Goal: Complete application form

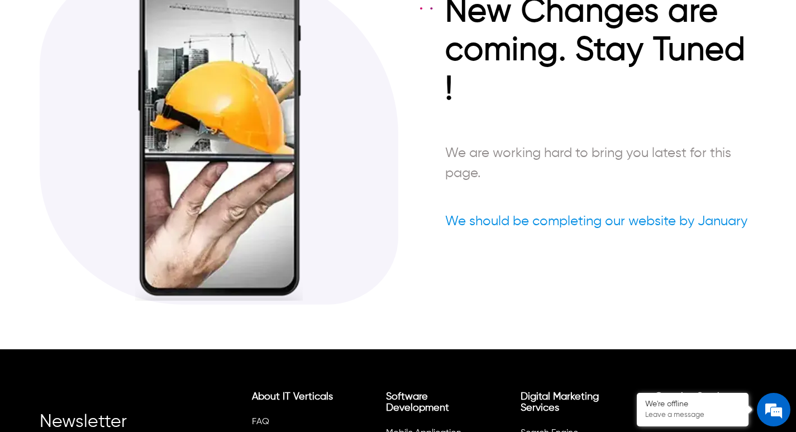
scroll to position [168, 0]
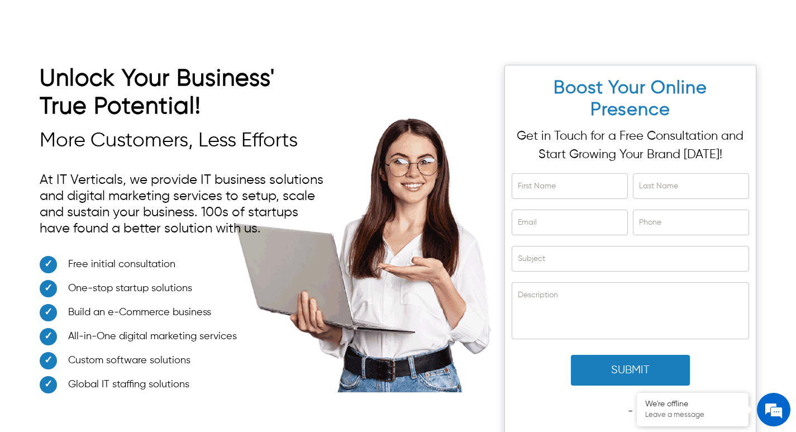
scroll to position [3032, 0]
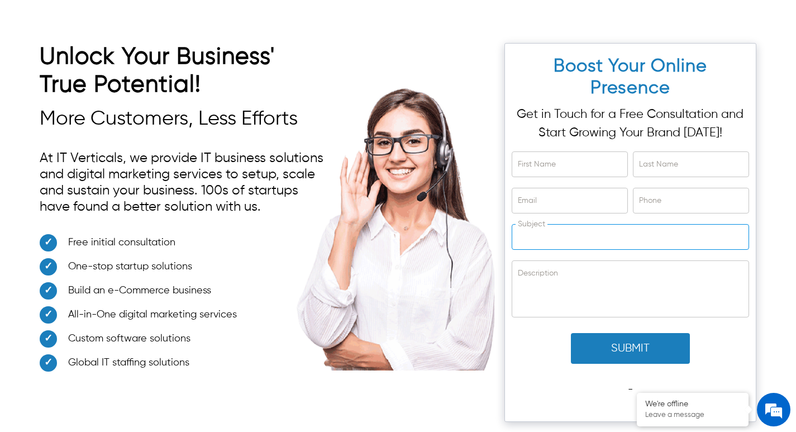
click at [555, 225] on input "Subject" at bounding box center [630, 237] width 236 height 25
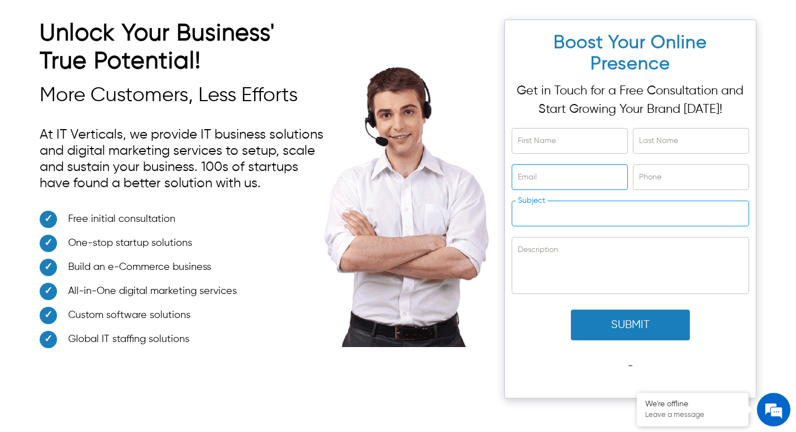
scroll to position [3011, 0]
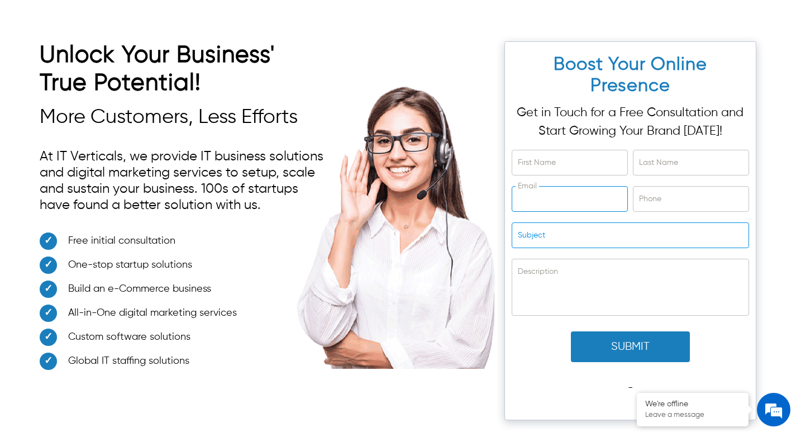
click at [555, 187] on input "Email" at bounding box center [569, 199] width 115 height 25
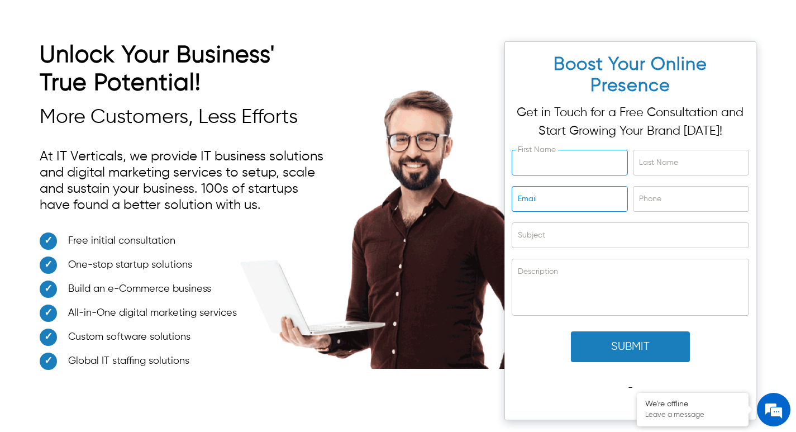
click at [561, 150] on input "First Name" at bounding box center [569, 162] width 115 height 25
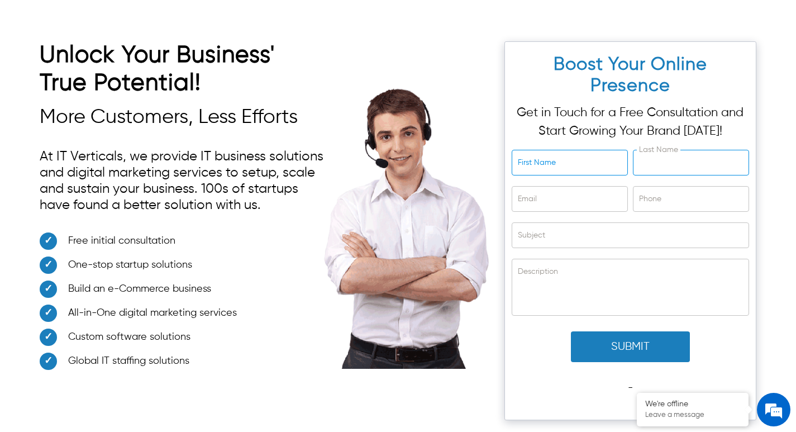
click at [663, 150] on input "Last Name" at bounding box center [690, 162] width 115 height 25
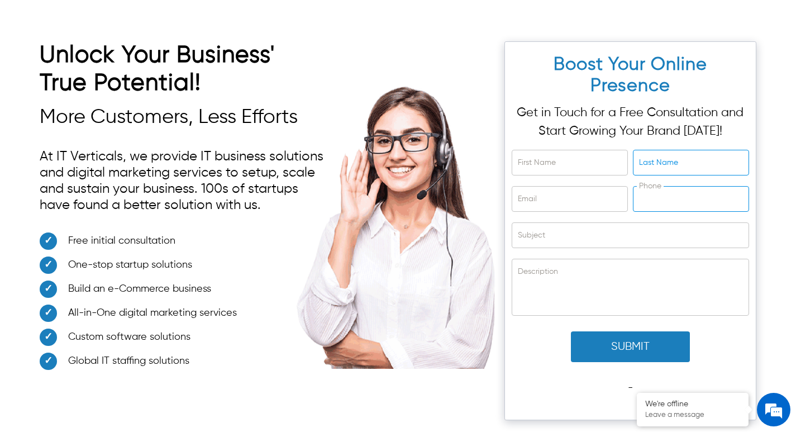
click at [661, 187] on input "Phone" at bounding box center [690, 199] width 115 height 25
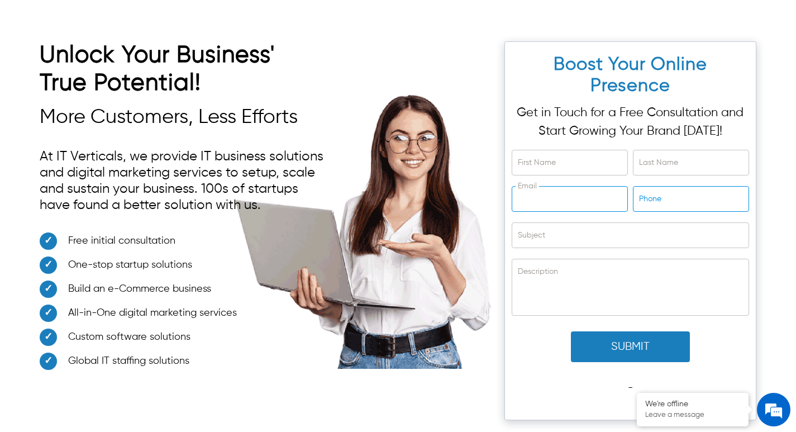
click at [596, 187] on input "Email" at bounding box center [569, 199] width 115 height 25
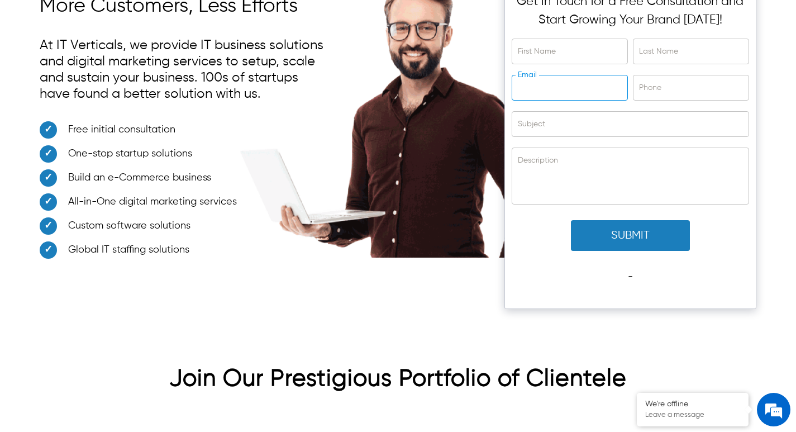
scroll to position [3122, 0]
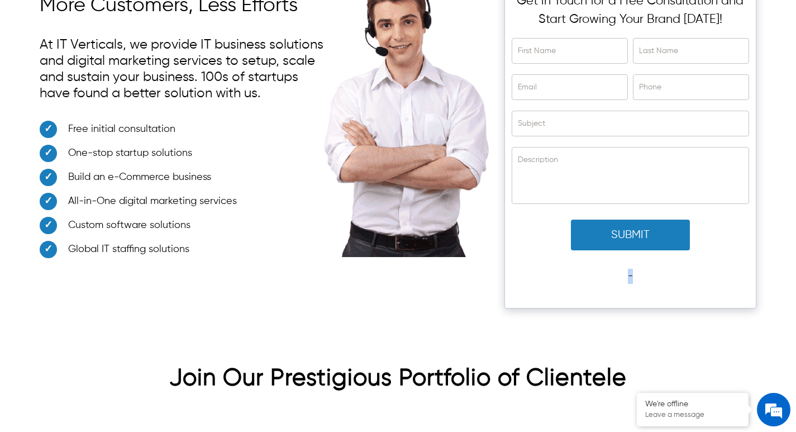
click at [625, 238] on div "Submit -" at bounding box center [630, 252] width 237 height 83
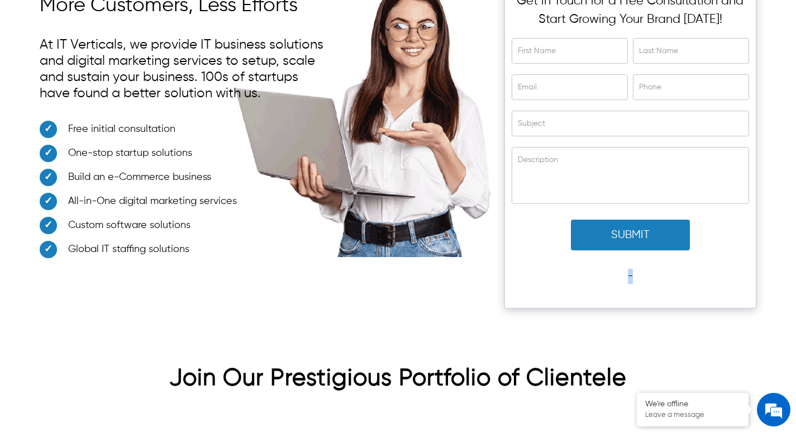
scroll to position [3390, 0]
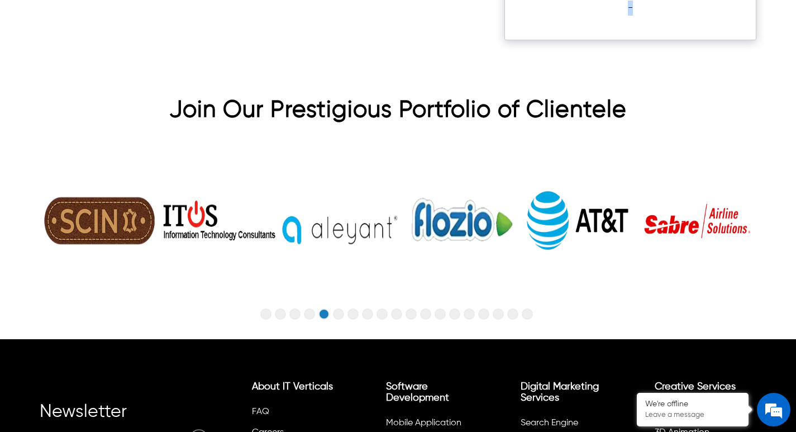
click at [399, 308] on button "Go to slide 10" at bounding box center [396, 313] width 11 height 11
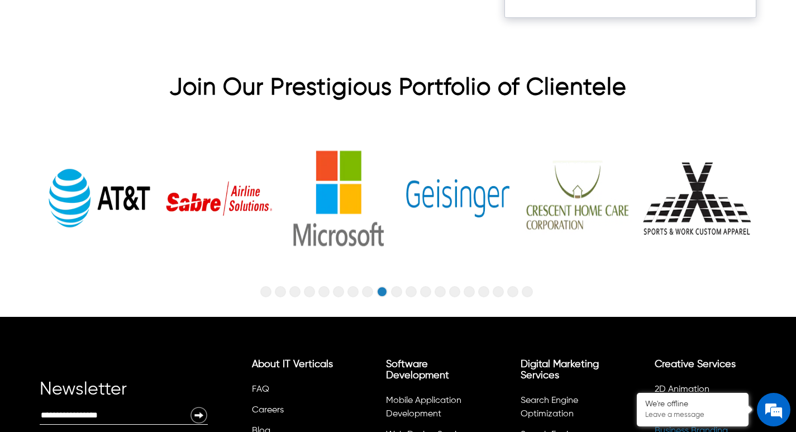
scroll to position [3356, 0]
